Goal: Task Accomplishment & Management: Complete application form

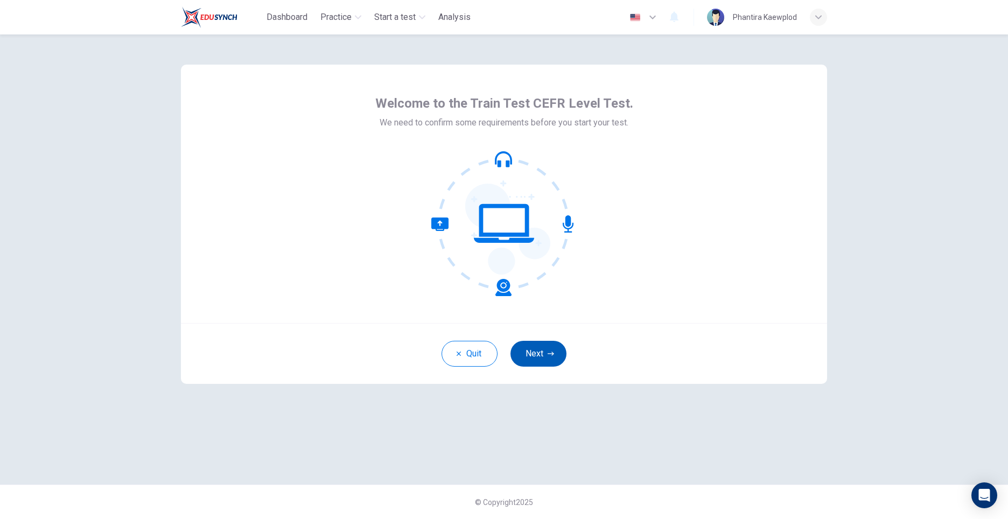
click at [547, 343] on button "Next" at bounding box center [539, 354] width 56 height 26
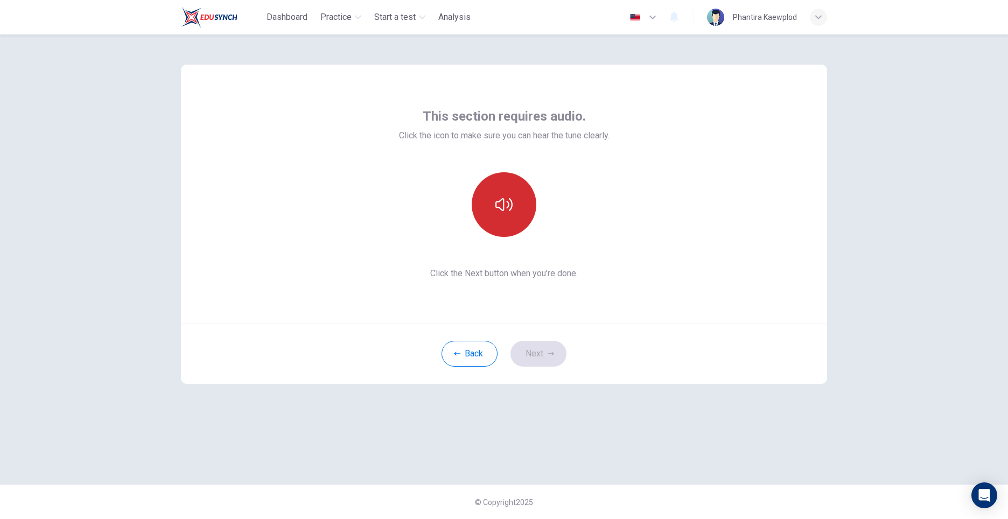
click at [504, 197] on icon "button" at bounding box center [504, 204] width 17 height 17
click at [546, 352] on button "Next" at bounding box center [539, 354] width 56 height 26
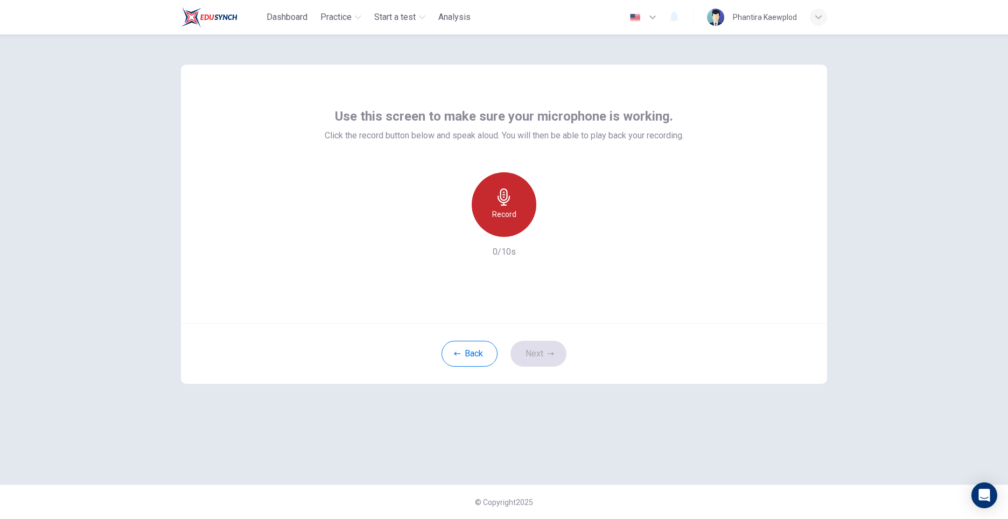
click at [503, 201] on icon "button" at bounding box center [504, 197] width 17 height 17
click at [527, 217] on div "Stop" at bounding box center [504, 204] width 65 height 65
click at [553, 230] on icon "button" at bounding box center [554, 228] width 5 height 6
click at [559, 352] on button "Next" at bounding box center [539, 354] width 56 height 26
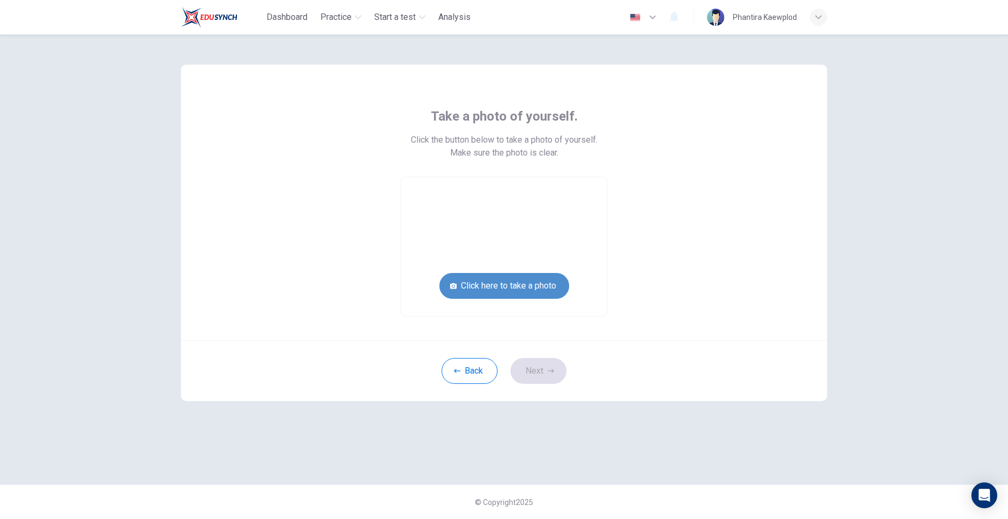
click at [539, 281] on button "Click here to take a photo" at bounding box center [505, 286] width 130 height 26
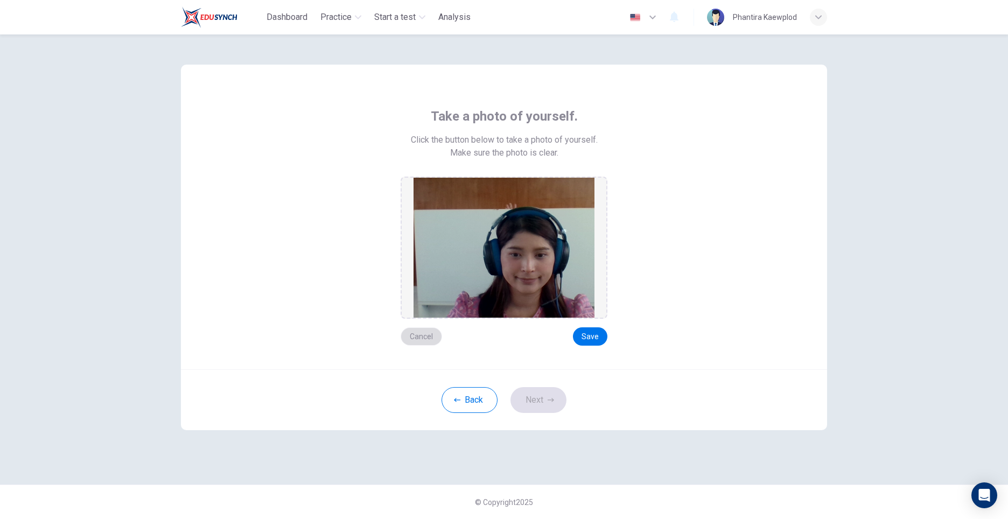
click at [420, 330] on button "Cancel" at bounding box center [421, 336] width 41 height 18
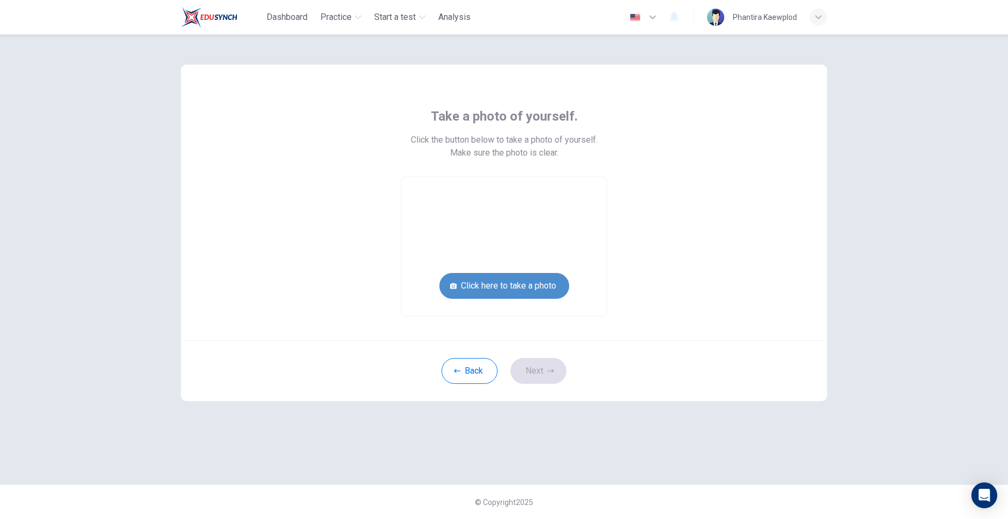
click at [494, 283] on button "Click here to take a photo" at bounding box center [505, 286] width 130 height 26
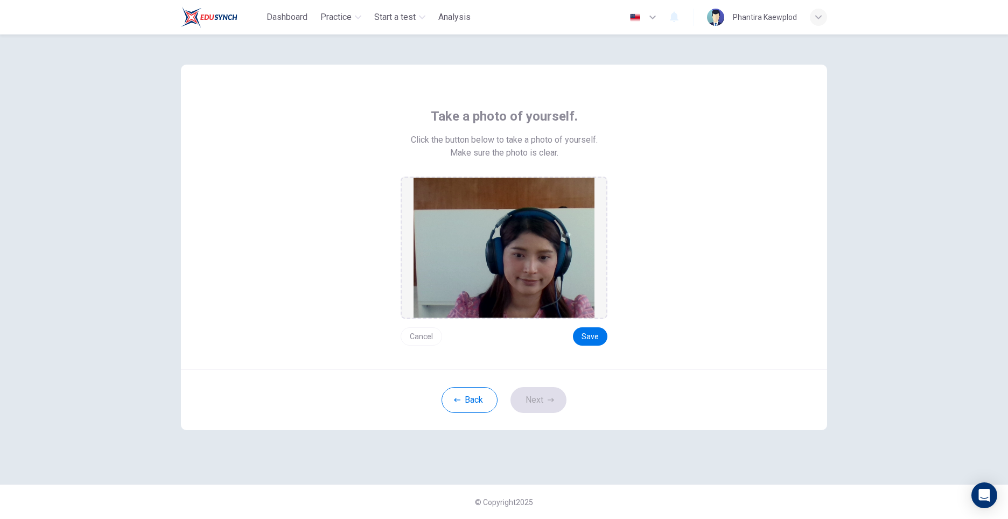
click at [422, 335] on button "Cancel" at bounding box center [421, 336] width 41 height 18
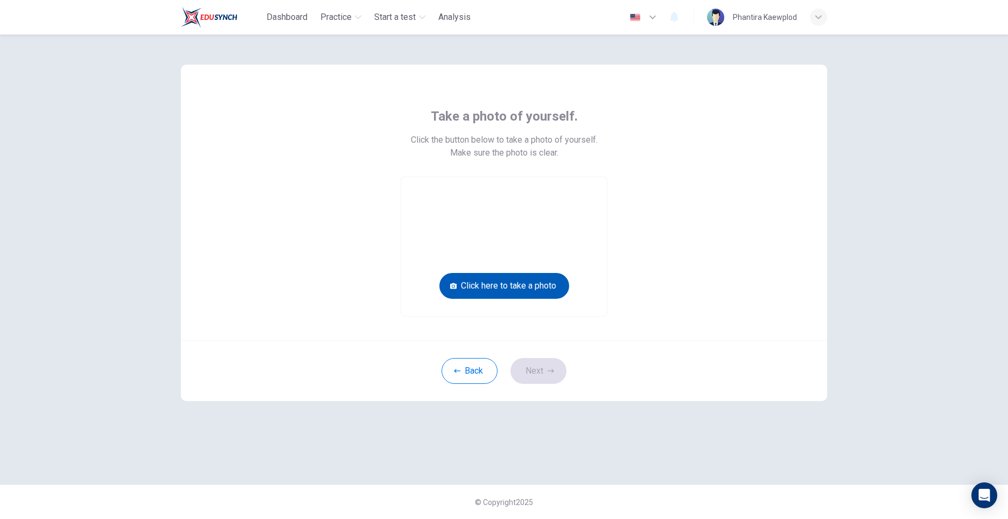
click at [485, 294] on button "Click here to take a photo" at bounding box center [505, 286] width 130 height 26
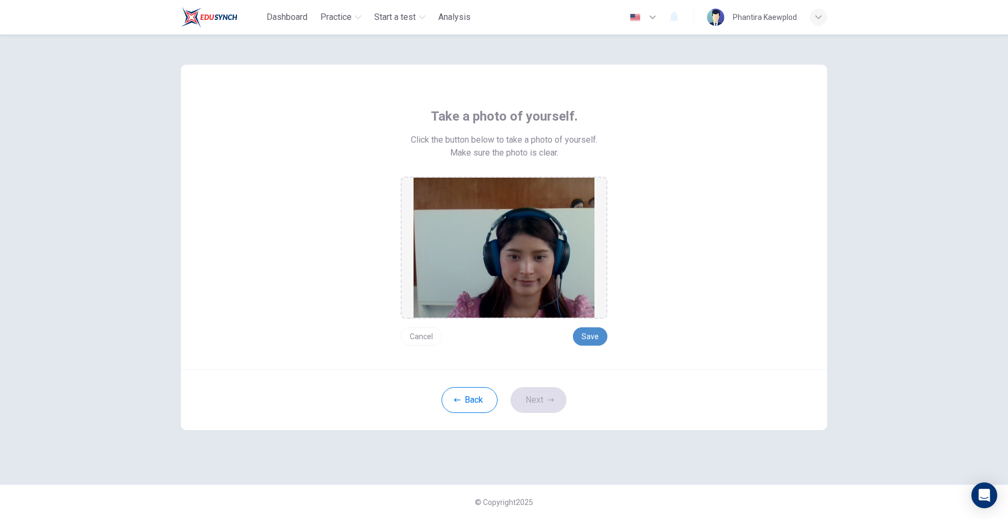
click at [597, 336] on button "Save" at bounding box center [590, 336] width 34 height 18
click at [549, 404] on button "Next" at bounding box center [539, 400] width 56 height 26
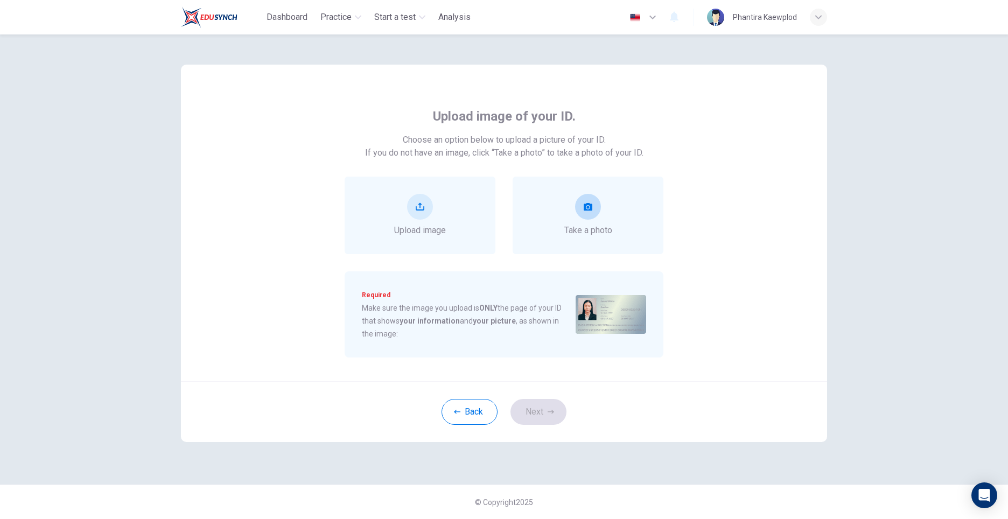
click at [578, 200] on button "take photo" at bounding box center [588, 207] width 26 height 26
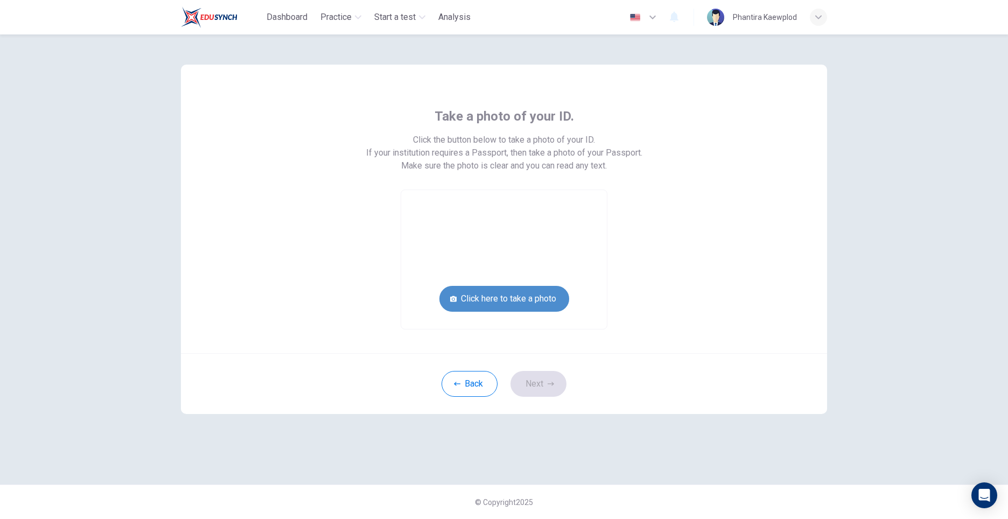
click at [546, 304] on button "Click here to take a photo" at bounding box center [505, 299] width 130 height 26
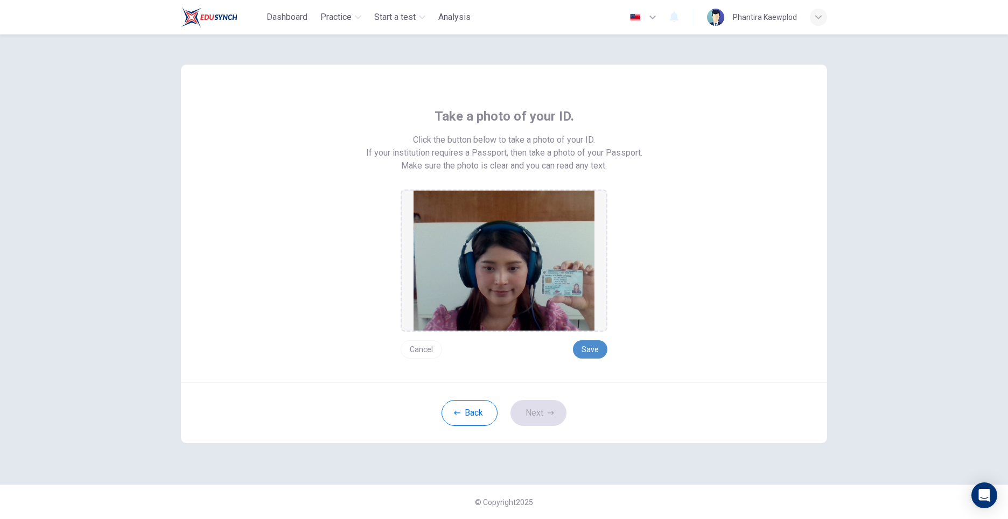
click at [592, 346] on button "Save" at bounding box center [590, 349] width 34 height 18
click at [564, 402] on div "Back Next" at bounding box center [504, 412] width 646 height 61
click at [560, 406] on button "Next" at bounding box center [539, 413] width 56 height 26
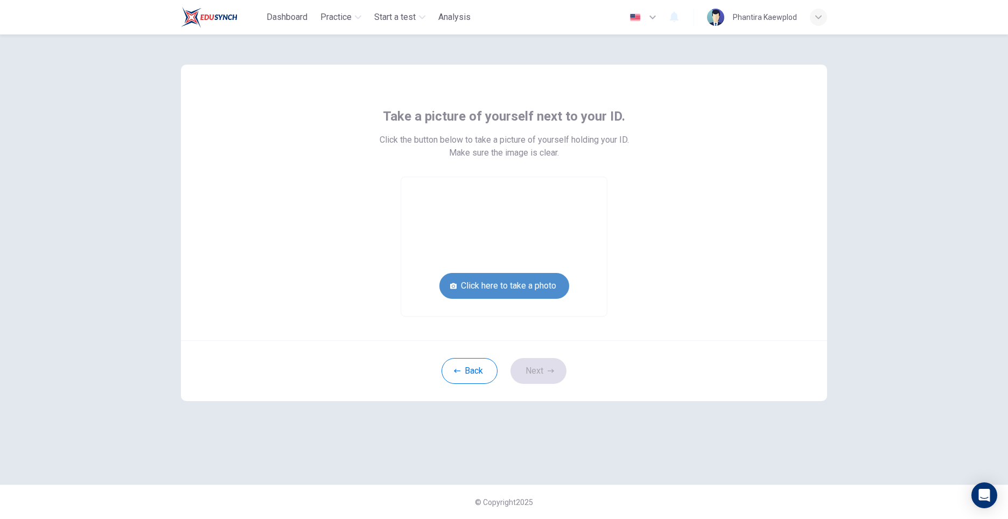
click at [541, 280] on button "Click here to take a photo" at bounding box center [505, 286] width 130 height 26
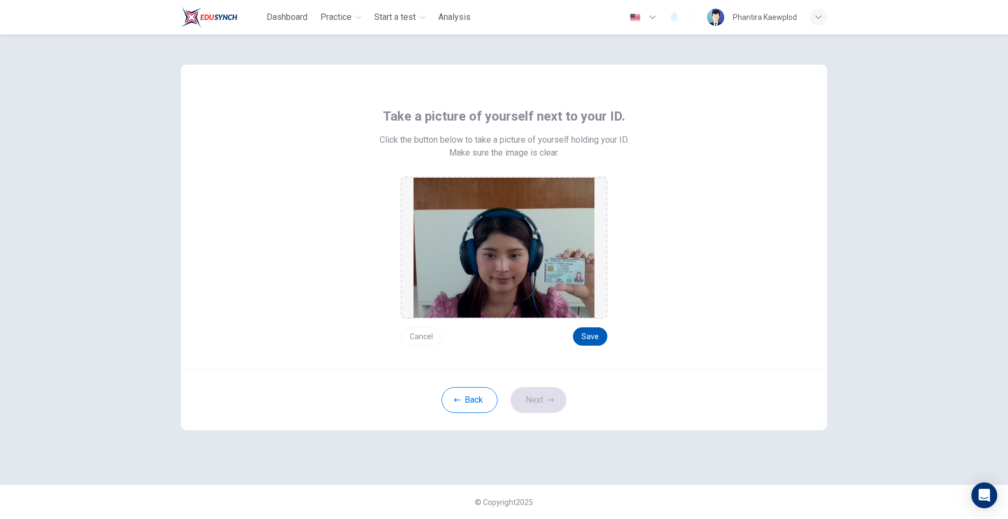
click at [597, 339] on button "Save" at bounding box center [590, 336] width 34 height 18
click at [555, 402] on button "Next" at bounding box center [539, 400] width 56 height 26
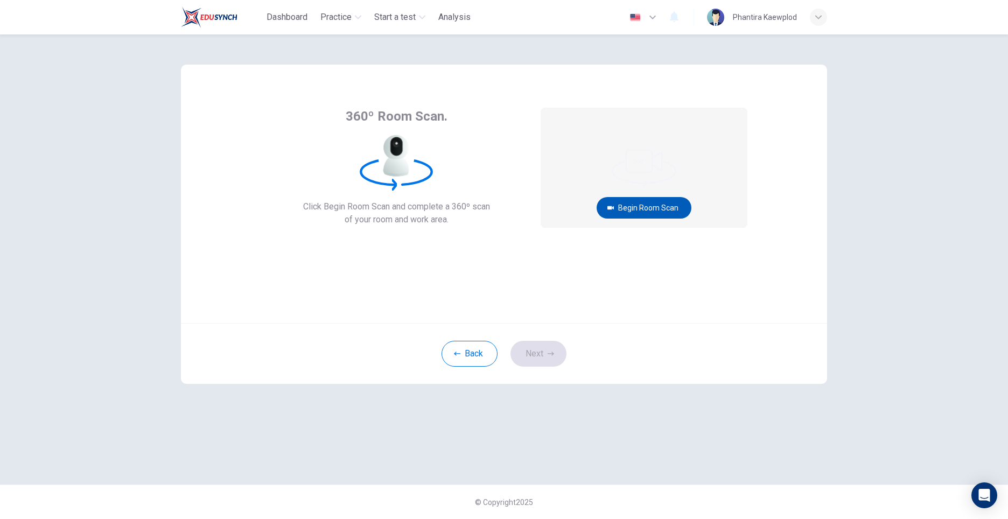
click at [650, 213] on button "Begin Room Scan" at bounding box center [644, 208] width 95 height 22
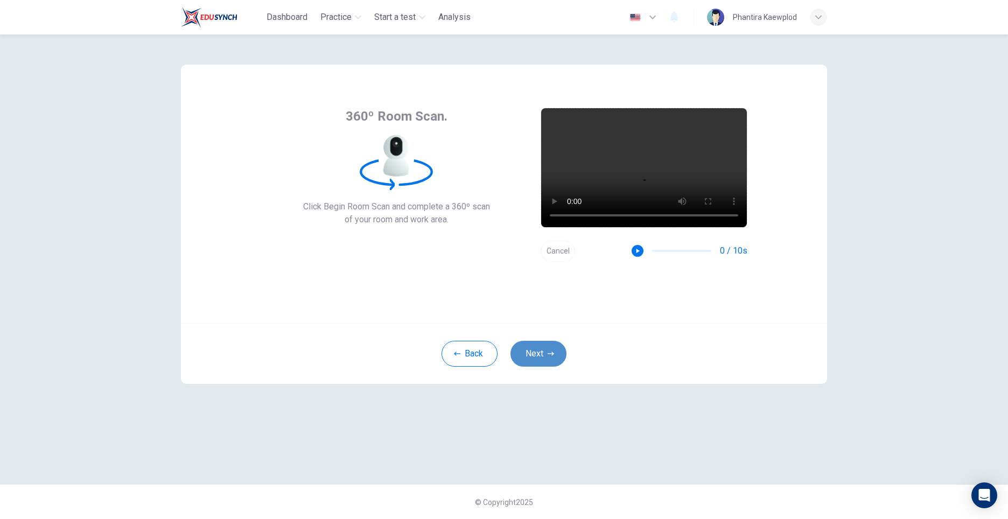
click at [535, 355] on button "Next" at bounding box center [539, 354] width 56 height 26
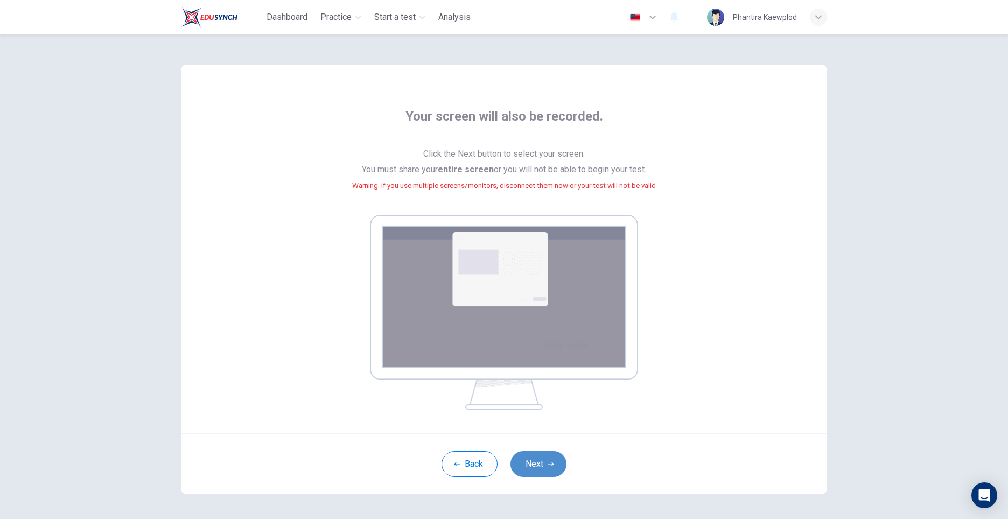
click at [533, 476] on button "Next" at bounding box center [539, 464] width 56 height 26
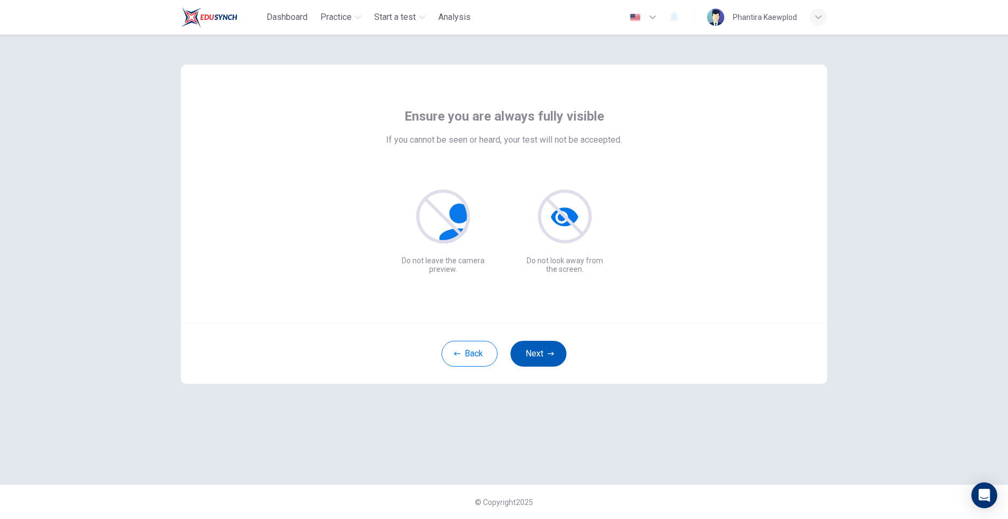
click at [549, 361] on button "Next" at bounding box center [539, 354] width 56 height 26
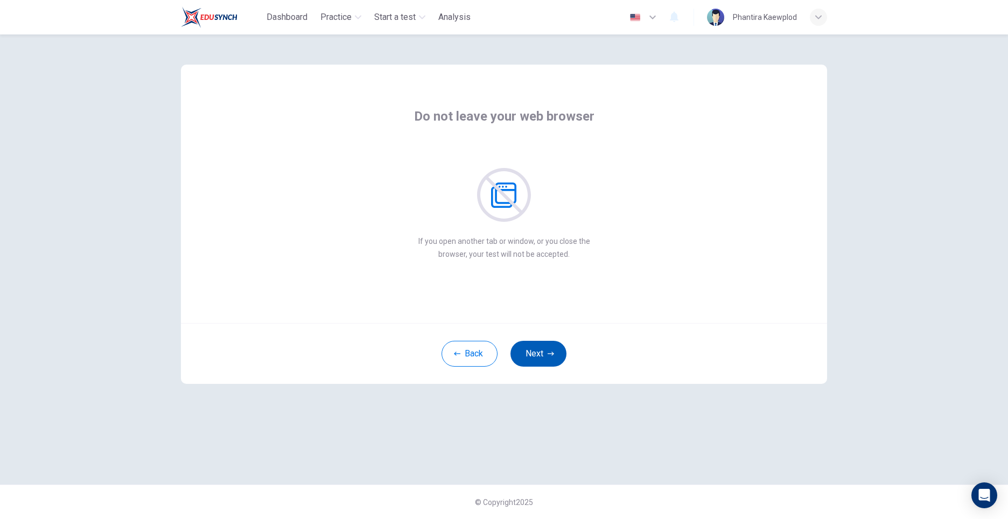
click at [542, 355] on button "Next" at bounding box center [539, 354] width 56 height 26
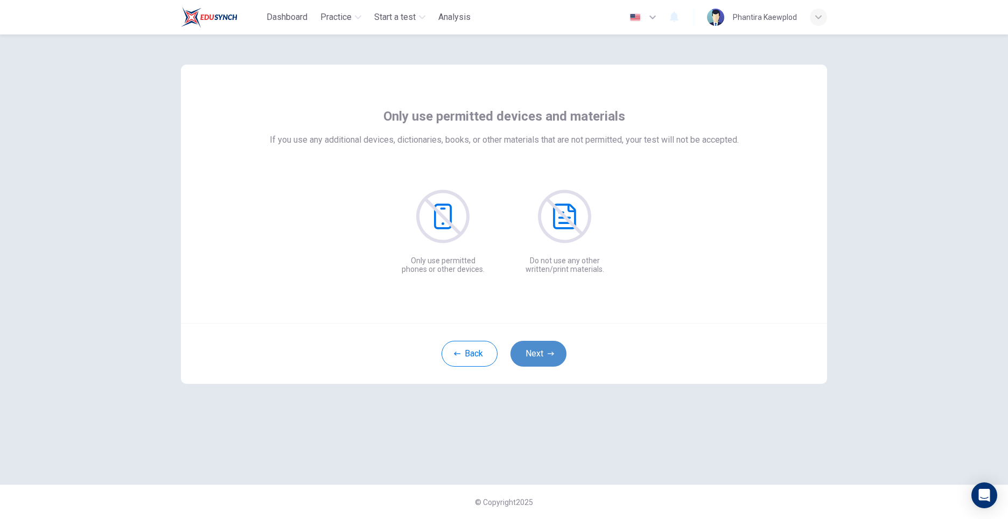
click at [542, 355] on button "Next" at bounding box center [539, 354] width 56 height 26
click at [544, 352] on button "Next" at bounding box center [539, 354] width 56 height 26
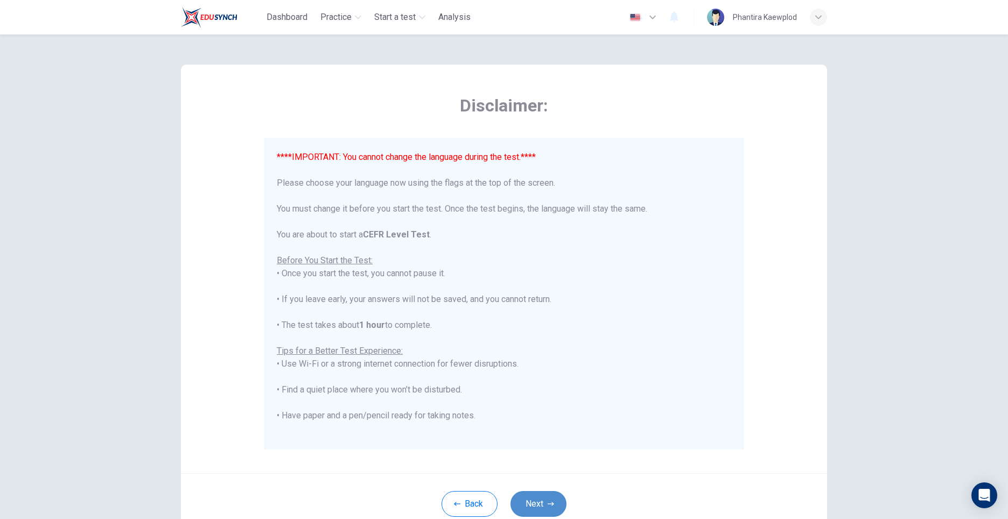
click at [549, 506] on icon "button" at bounding box center [551, 504] width 6 height 4
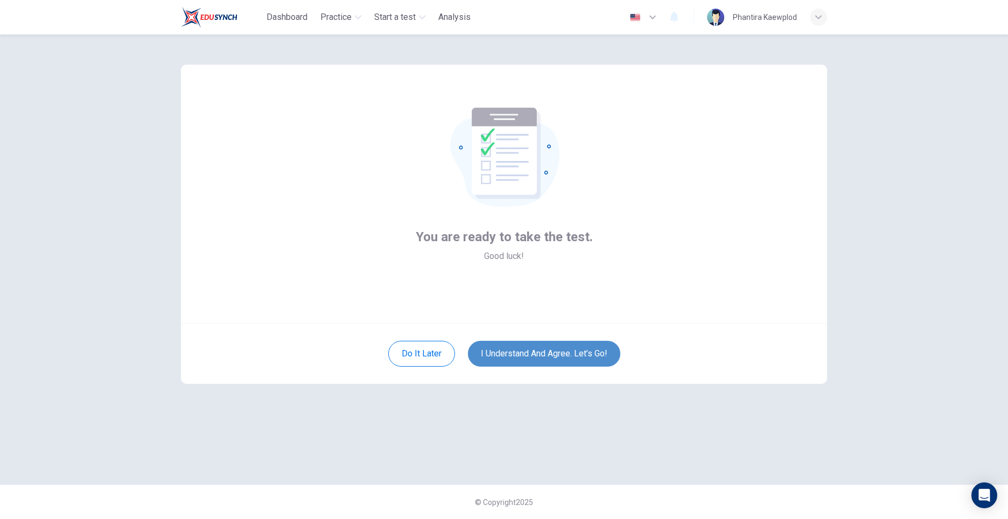
click at [548, 355] on button "I understand and agree. Let’s go!" at bounding box center [544, 354] width 152 height 26
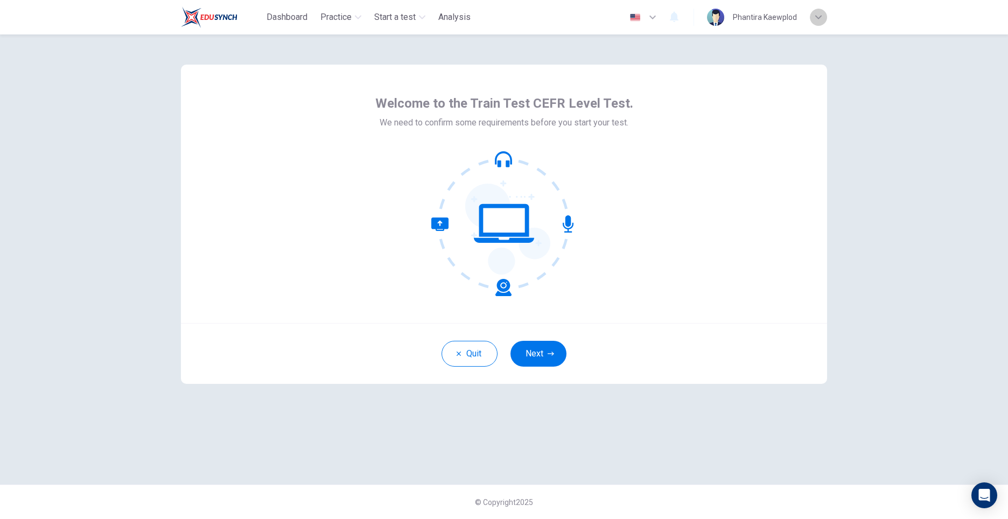
click at [817, 21] on div "button" at bounding box center [818, 17] width 17 height 17
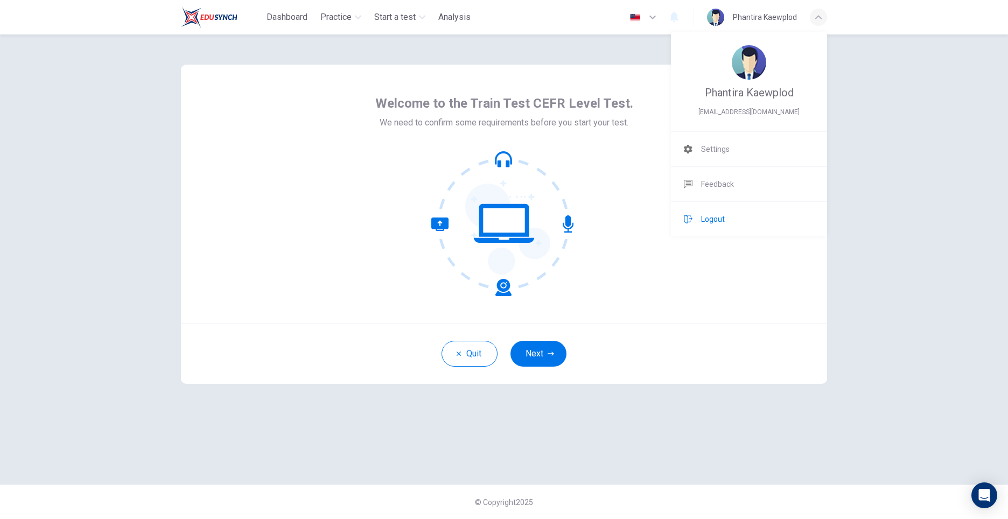
click at [731, 221] on li "Logout" at bounding box center [749, 219] width 156 height 34
